Goal: Information Seeking & Learning: Check status

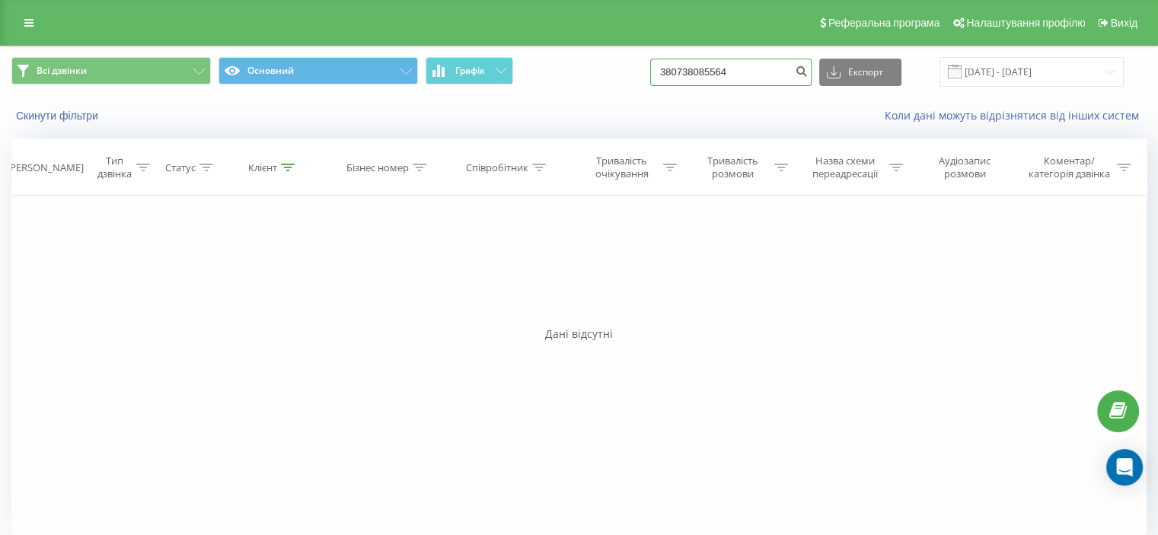
drag, startPoint x: 688, startPoint y: 72, endPoint x: 670, endPoint y: 72, distance: 18.3
click at [670, 72] on div "Всі дзвінки Основний Графік 380738085564 Експорт .csv .xls .xlsx 19.05.2025 - 1…" at bounding box center [578, 72] width 1135 height 30
paste input "991308033"
type input "380991308033"
click at [808, 71] on icon "submit" at bounding box center [801, 69] width 13 height 9
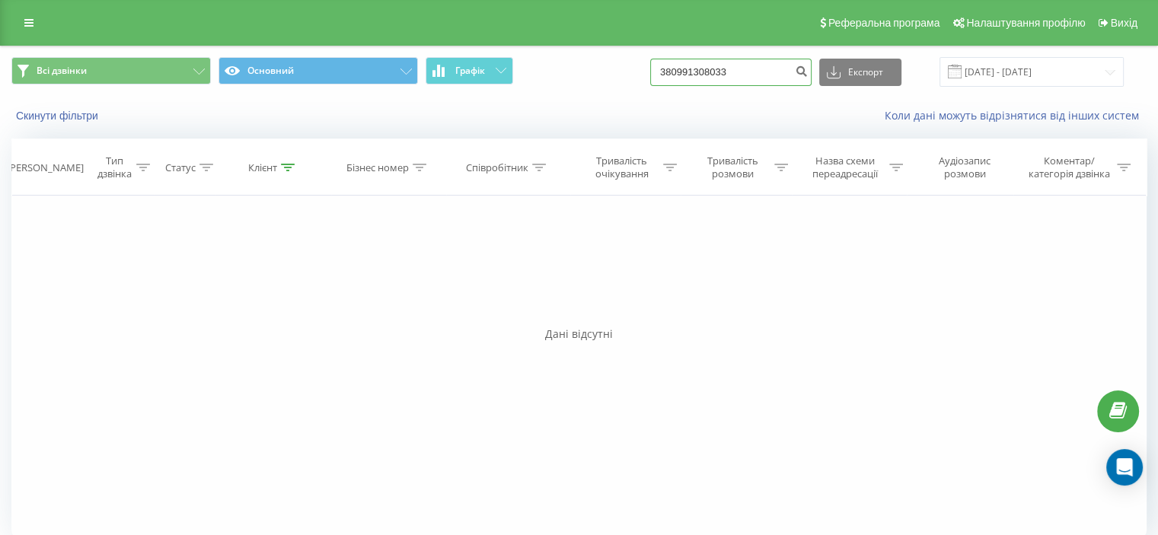
drag, startPoint x: 752, startPoint y: 75, endPoint x: 693, endPoint y: 70, distance: 58.9
click at [693, 70] on input "380991308033" at bounding box center [730, 72] width 161 height 27
click at [762, 73] on input "380991308033" at bounding box center [730, 72] width 161 height 27
drag, startPoint x: 710, startPoint y: 72, endPoint x: 665, endPoint y: 72, distance: 45.7
click at [665, 72] on div "Всі дзвінки Основний Графік 380991308033 Експорт .csv .xls .xlsx 19.05.2025 - 1…" at bounding box center [578, 72] width 1135 height 30
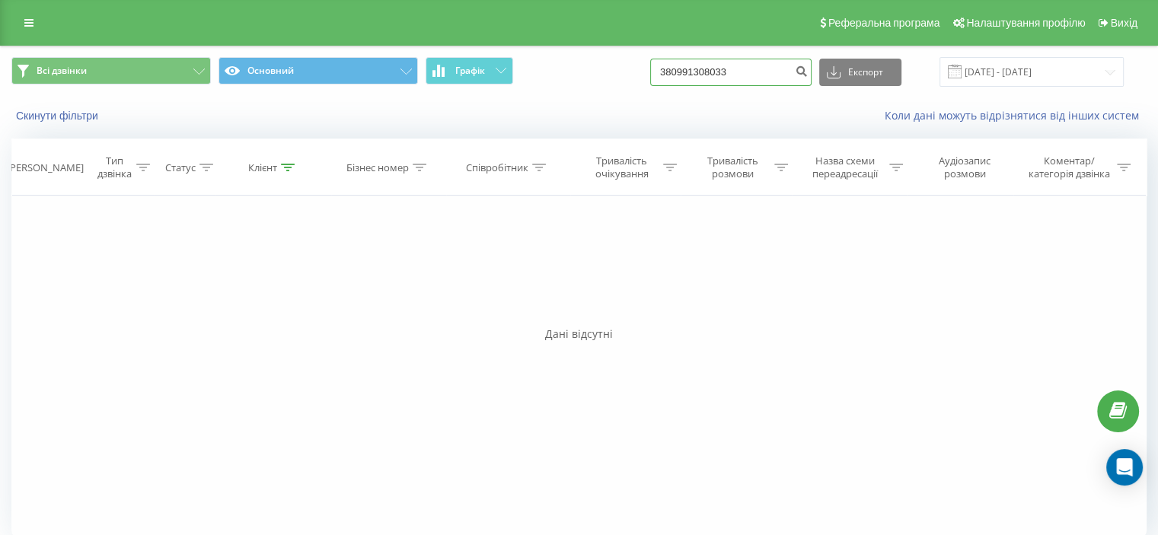
paste input "82750484"
type input "380982750484"
click at [808, 69] on icon "submit" at bounding box center [801, 69] width 13 height 9
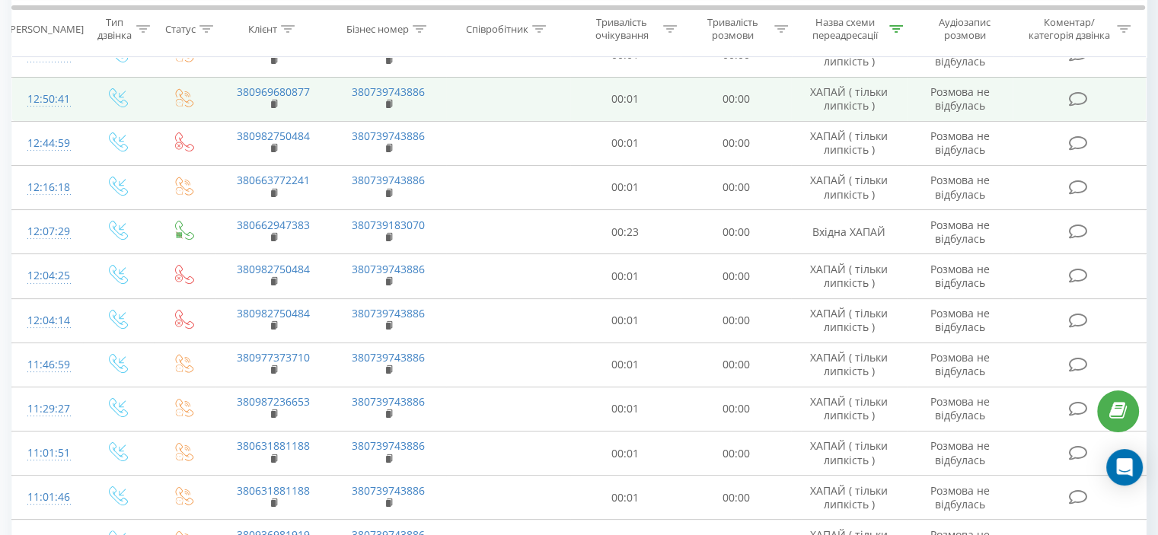
scroll to position [228, 0]
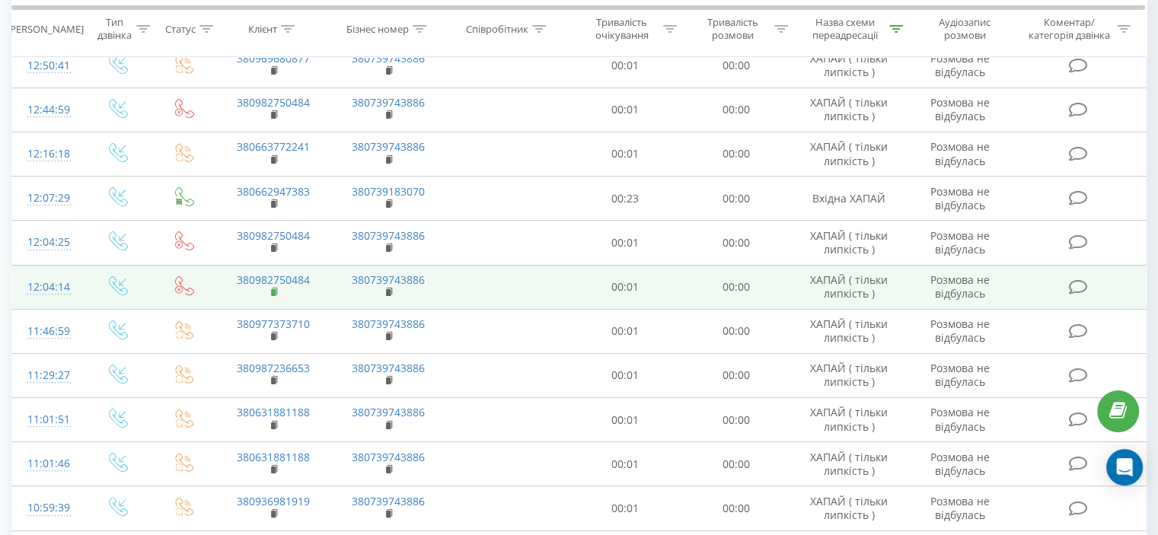
click at [274, 290] on rect at bounding box center [273, 292] width 5 height 7
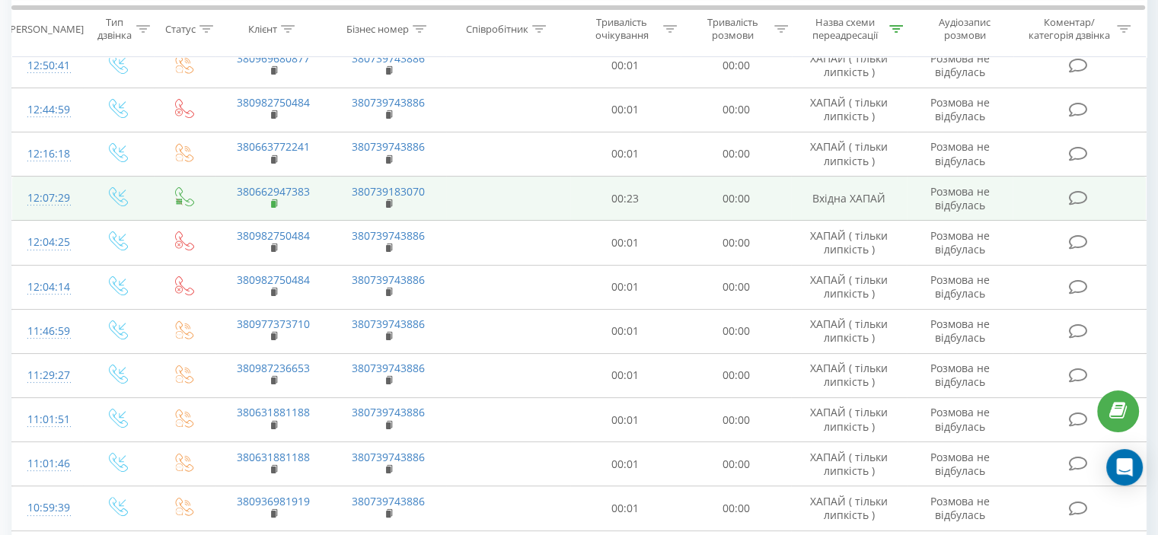
click at [274, 205] on rect at bounding box center [273, 204] width 5 height 7
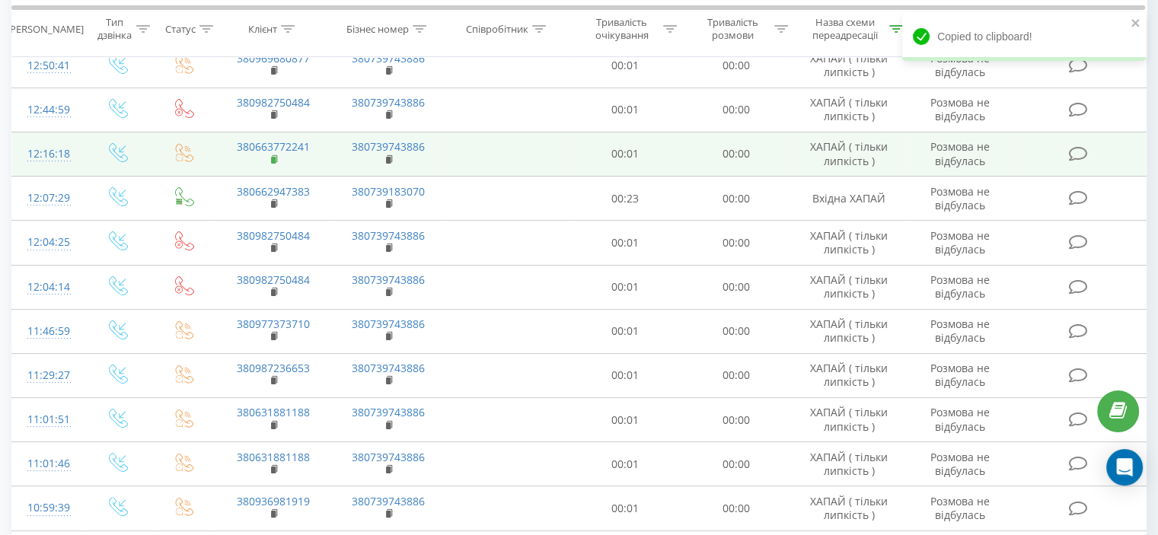
click at [272, 158] on rect at bounding box center [273, 160] width 5 height 7
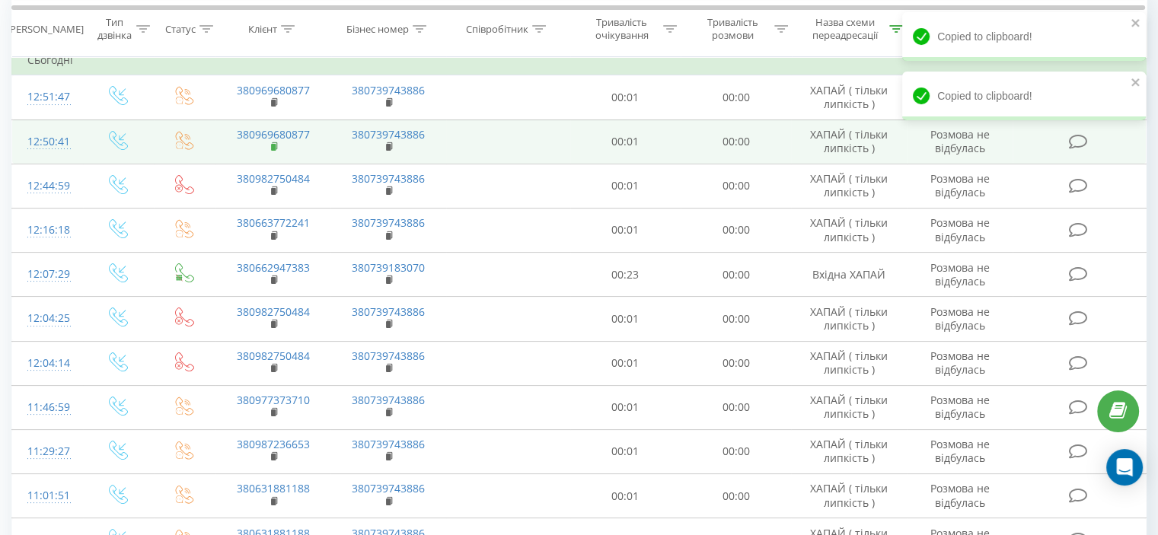
click at [277, 142] on icon at bounding box center [275, 147] width 8 height 11
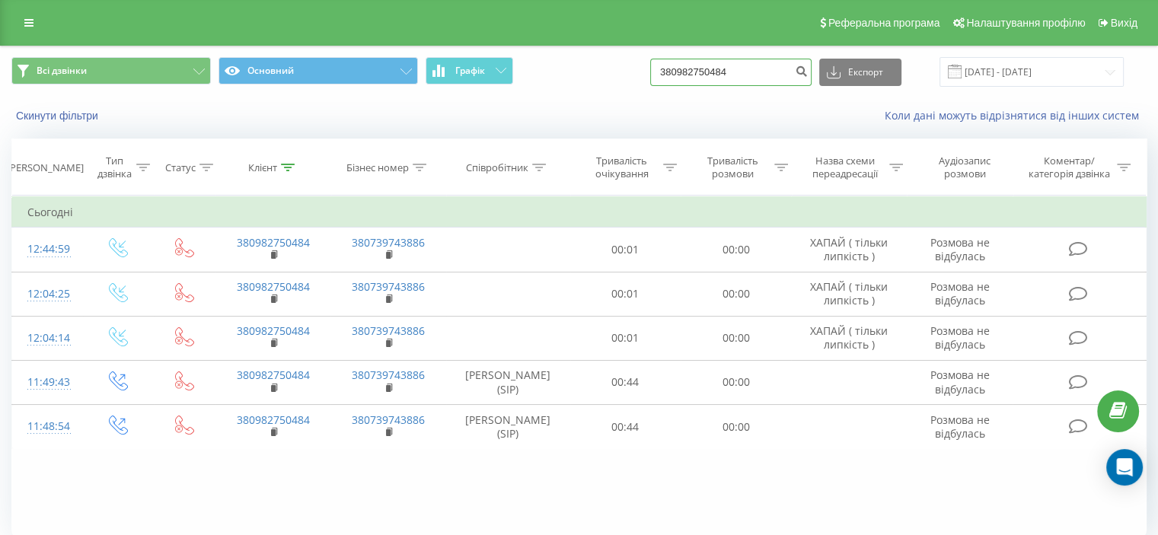
drag, startPoint x: 754, startPoint y: 72, endPoint x: 681, endPoint y: 72, distance: 73.1
click at [682, 72] on input "380982750484" at bounding box center [730, 72] width 161 height 27
paste input "663772241"
type input "380663772241"
click at [811, 72] on button "submit" at bounding box center [801, 72] width 21 height 27
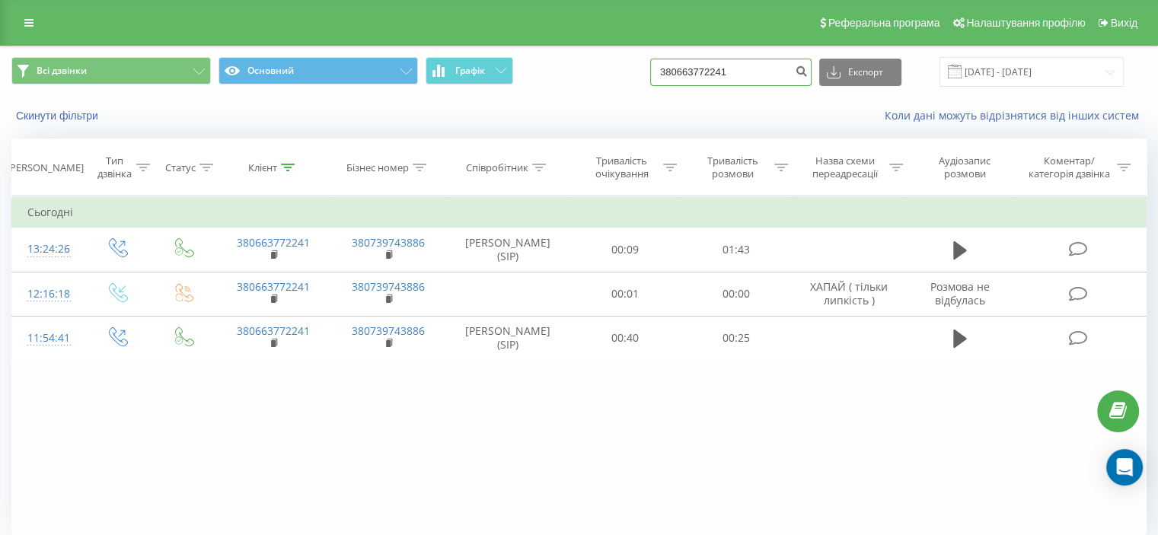
drag, startPoint x: 779, startPoint y: 63, endPoint x: 658, endPoint y: 69, distance: 121.2
click at [658, 69] on div "Всі дзвінки Основний Графік 380663772241 Експорт .csv .xls .xlsx 19.05.2025 - 1…" at bounding box center [578, 72] width 1135 height 30
paste input "969680877"
type input "380969680877"
click at [808, 70] on icon "submit" at bounding box center [801, 69] width 13 height 9
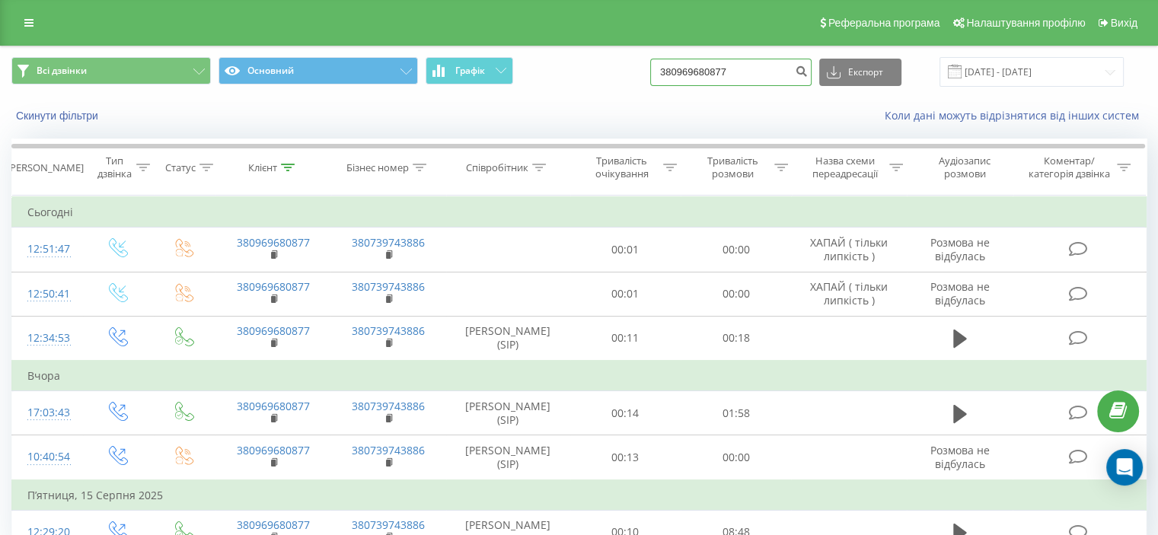
drag, startPoint x: 767, startPoint y: 75, endPoint x: 677, endPoint y: 69, distance: 90.0
click at [677, 69] on input "380969680877" at bounding box center [730, 72] width 161 height 27
